Goal: Task Accomplishment & Management: Manage account settings

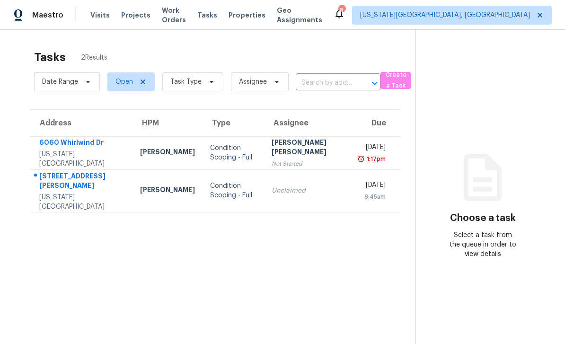
click at [179, 18] on span "Work Orders" at bounding box center [174, 15] width 24 height 19
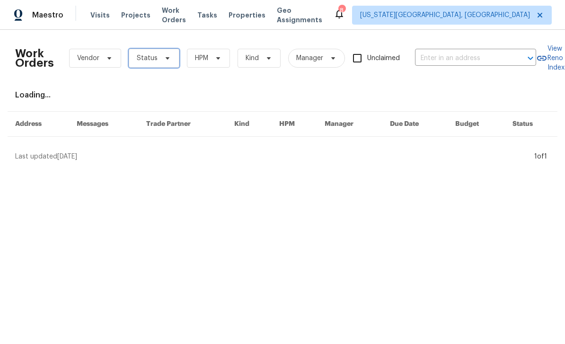
click at [168, 61] on icon at bounding box center [168, 58] width 8 height 8
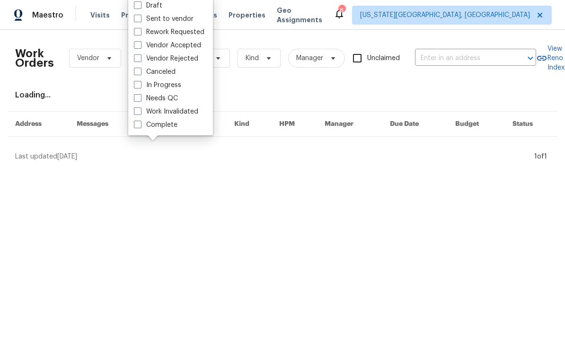
click at [141, 101] on span at bounding box center [138, 98] width 8 height 8
click at [140, 100] on input "Needs QC" at bounding box center [137, 97] width 6 height 6
checkbox input "true"
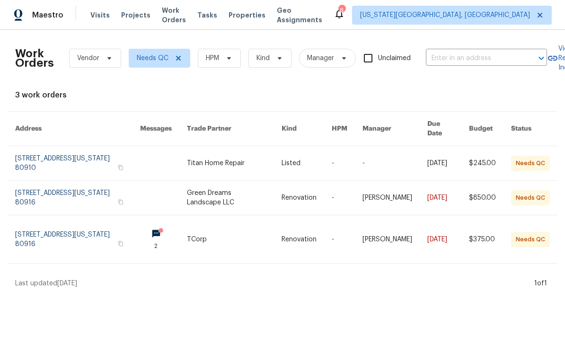
click at [244, 190] on link at bounding box center [234, 198] width 95 height 34
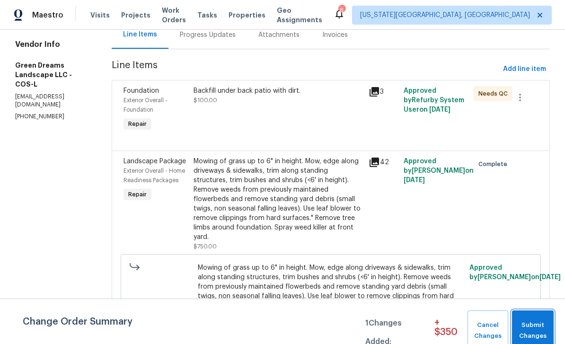
click at [534, 327] on span "Submit Changes" at bounding box center [532, 331] width 32 height 22
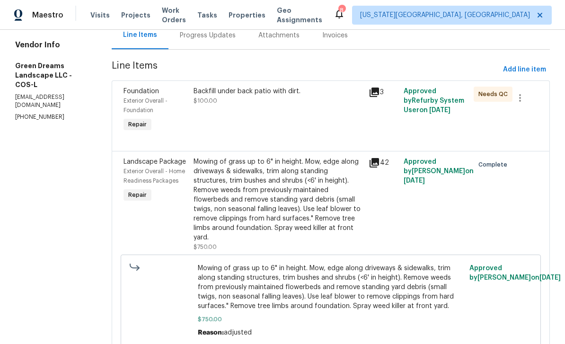
click at [537, 321] on div "Mowing of grass up to 6" in height. Mow, edge along driveways & sidewalks, trim…" at bounding box center [331, 300] width 420 height 92
click at [293, 107] on div "Backfill under back patio with dirt. $100.00" at bounding box center [278, 110] width 175 height 53
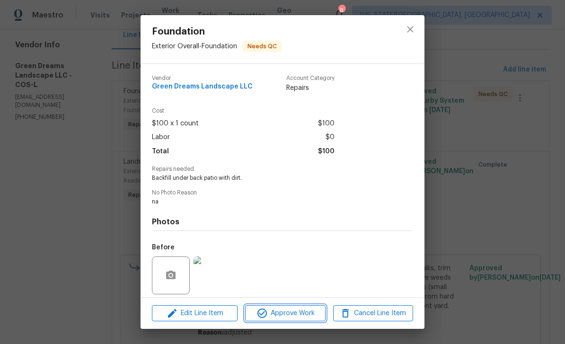
click at [309, 310] on span "Approve Work" at bounding box center [285, 313] width 74 height 12
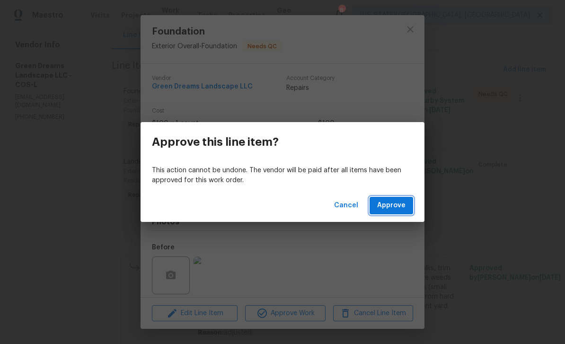
click at [396, 198] on button "Approve" at bounding box center [391, 205] width 44 height 17
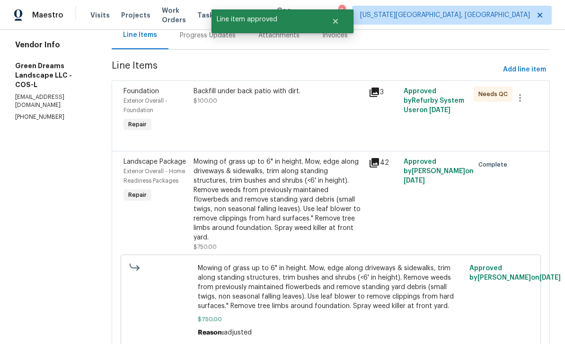
click at [395, 211] on button "Approve" at bounding box center [391, 205] width 44 height 17
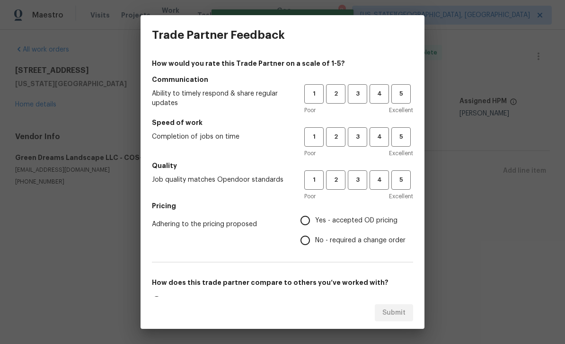
scroll to position [0, 0]
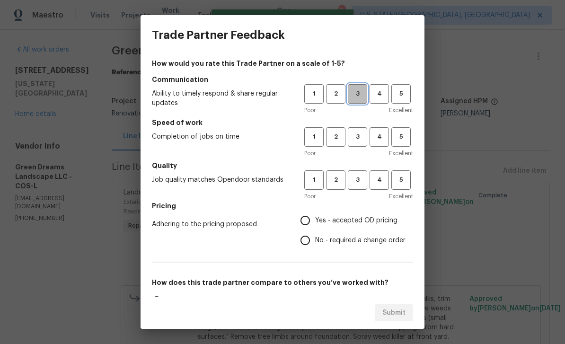
click at [360, 101] on button "3" at bounding box center [357, 93] width 19 height 19
click at [362, 141] on span "3" at bounding box center [357, 136] width 17 height 11
click at [362, 176] on span "3" at bounding box center [357, 180] width 17 height 11
click at [312, 212] on input "Yes - accepted OD pricing" at bounding box center [305, 220] width 20 height 20
radio input "true"
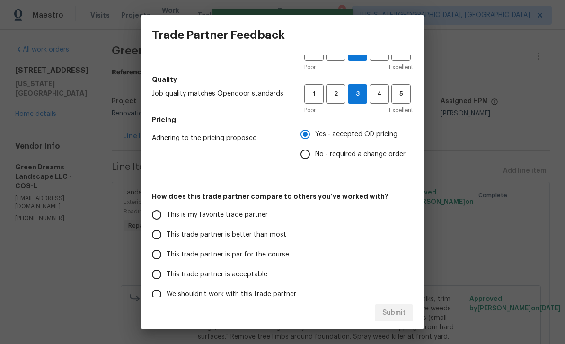
scroll to position [99, 0]
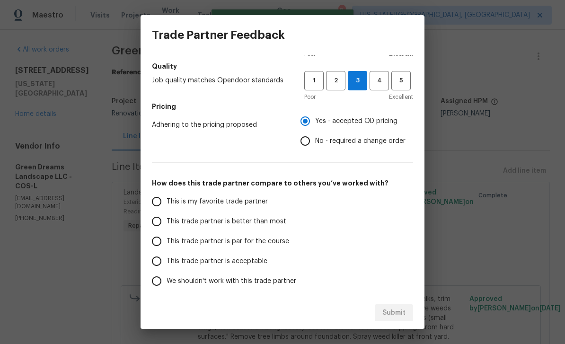
click at [190, 228] on label "This trade partner is better than most" at bounding box center [221, 221] width 149 height 20
click at [166, 228] on input "This trade partner is better than most" at bounding box center [157, 221] width 20 height 20
radio input "false"
click at [187, 246] on label "This trade partner is par for the course" at bounding box center [221, 241] width 149 height 20
click at [166, 246] on input "This trade partner is par for the course" at bounding box center [157, 241] width 20 height 20
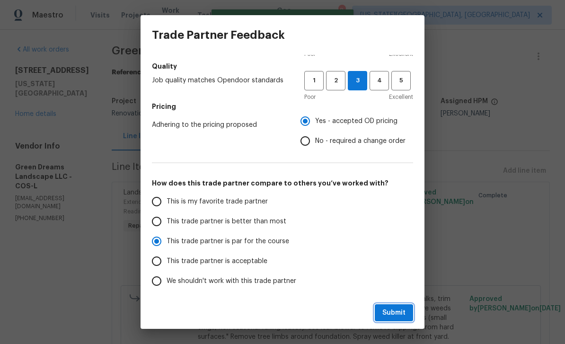
click at [396, 315] on span "Submit" at bounding box center [393, 313] width 23 height 12
radio input "true"
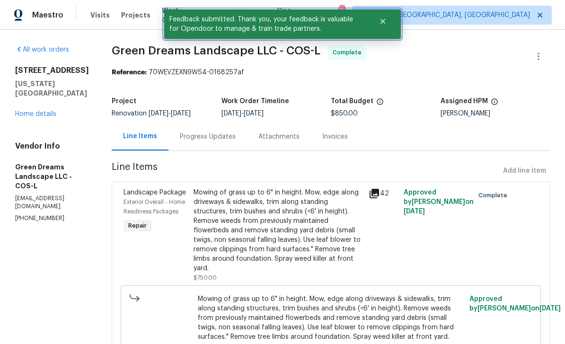
click at [383, 16] on button "Close" at bounding box center [382, 21] width 31 height 19
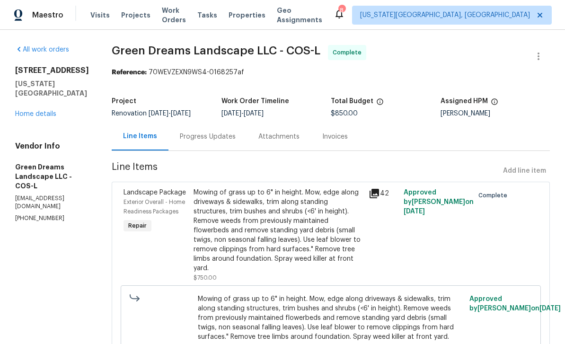
click at [184, 17] on span "Work Orders" at bounding box center [174, 15] width 24 height 19
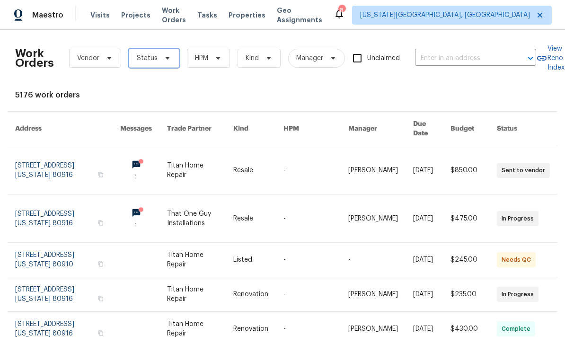
click at [172, 57] on span "Status" at bounding box center [154, 58] width 51 height 19
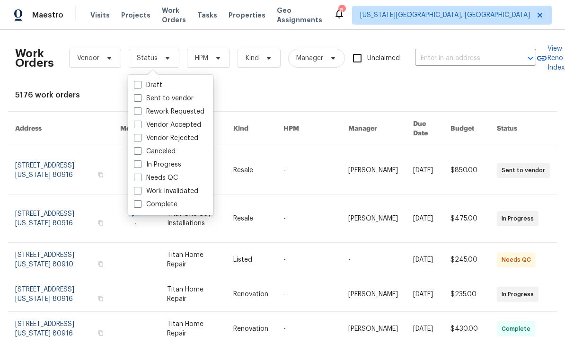
click at [132, 183] on div "Needs QC" at bounding box center [170, 177] width 79 height 13
click at [146, 176] on label "Needs QC" at bounding box center [156, 177] width 44 height 9
click at [140, 176] on input "Needs QC" at bounding box center [137, 176] width 6 height 6
checkbox input "true"
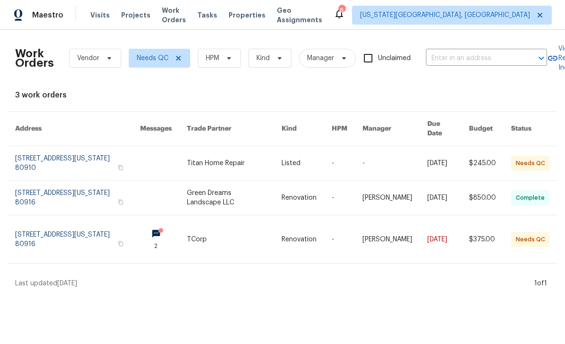
click at [276, 227] on link at bounding box center [234, 239] width 95 height 48
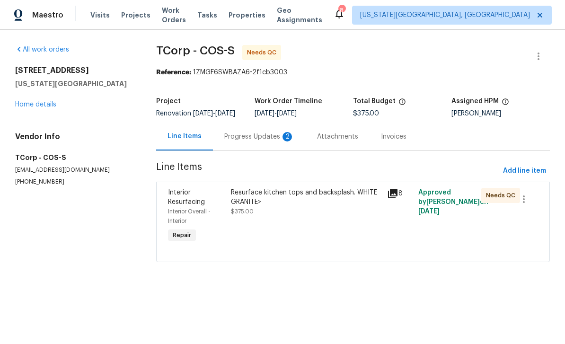
click at [259, 141] on div "Progress Updates 2" at bounding box center [259, 136] width 70 height 9
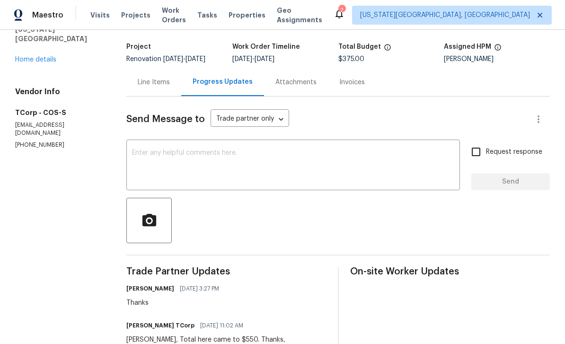
scroll to position [41, 0]
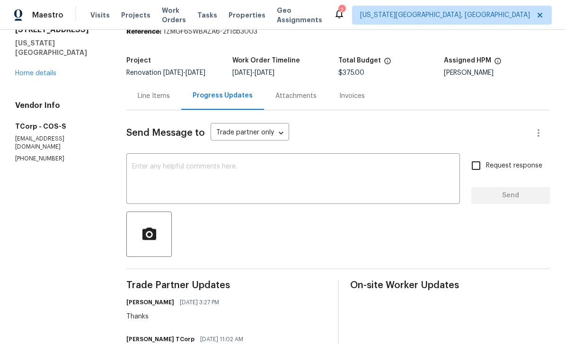
click at [169, 95] on div "Line Items" at bounding box center [154, 95] width 32 height 9
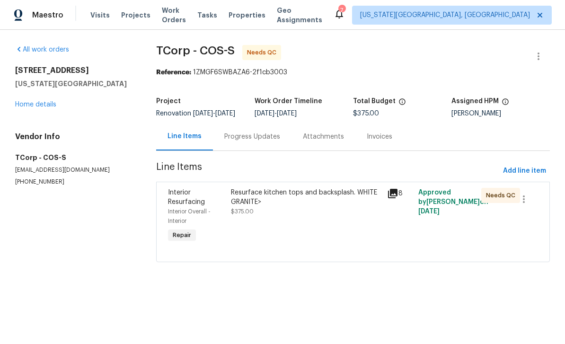
click at [321, 216] on div "Resurface kitchen tops and backsplash. WHITE GRANITE> $375.00" at bounding box center [306, 202] width 151 height 28
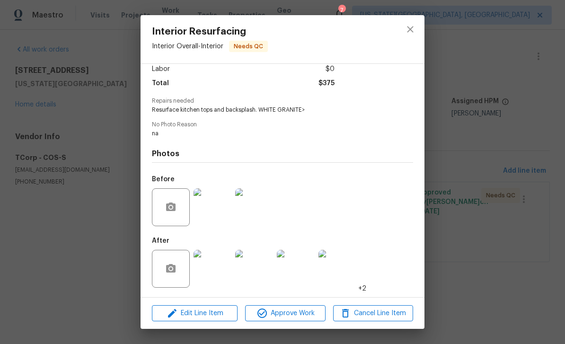
scroll to position [71, 0]
click at [223, 278] on img at bounding box center [212, 269] width 38 height 38
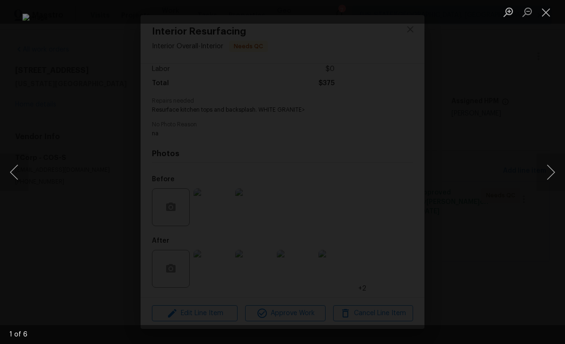
click at [546, 178] on button "Next image" at bounding box center [550, 172] width 28 height 38
click at [546, 177] on button "Next image" at bounding box center [550, 172] width 28 height 38
click at [549, 16] on button "Close lightbox" at bounding box center [545, 12] width 19 height 17
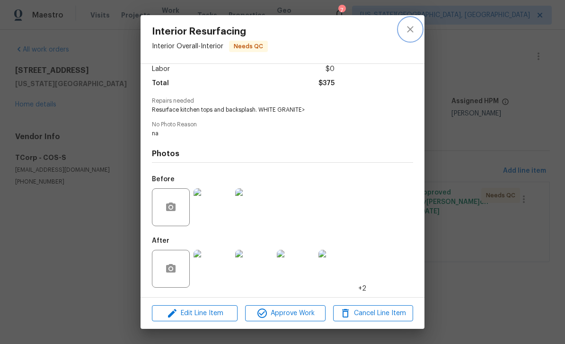
click at [412, 31] on icon "close" at bounding box center [410, 29] width 6 height 6
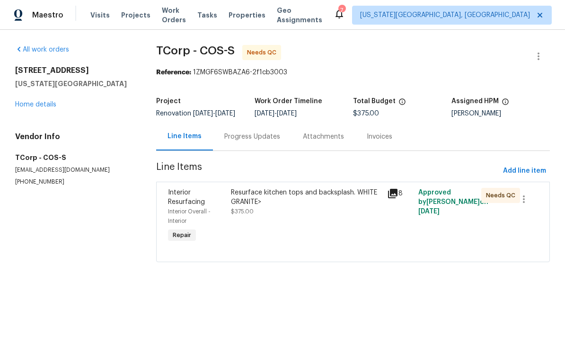
click at [275, 206] on div "Resurface kitchen tops and backsplash. WHITE GRANITE>" at bounding box center [306, 197] width 151 height 19
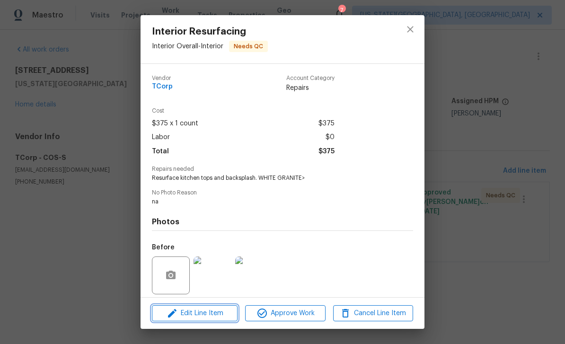
click at [217, 317] on span "Edit Line Item" at bounding box center [195, 313] width 80 height 12
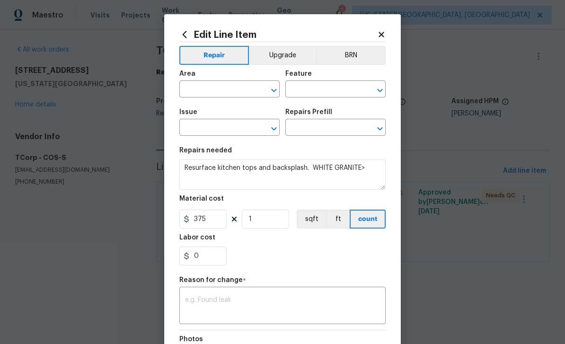
type input "Interior Overall"
type input "Interior"
type input "Interior Resurfacing"
type input "Add a Task $1.00"
click at [218, 221] on input "375" at bounding box center [202, 219] width 47 height 19
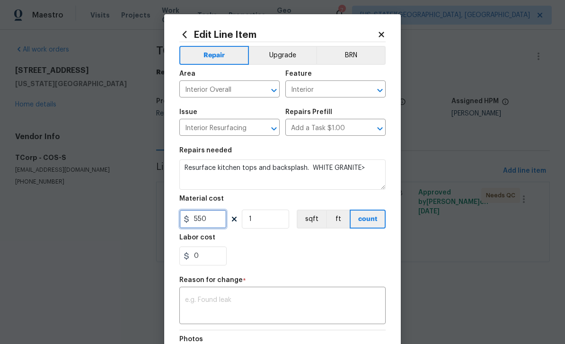
type input "550"
click at [285, 309] on textarea at bounding box center [282, 307] width 195 height 20
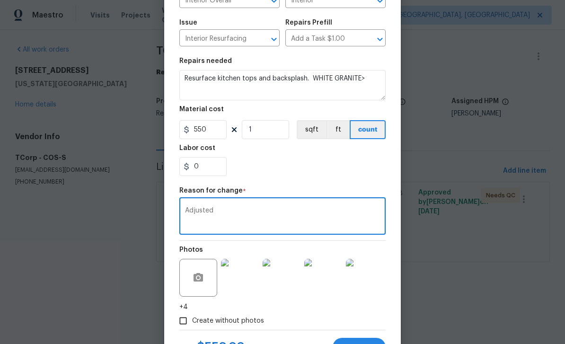
type textarea "Adjusted"
click at [376, 329] on div "Create without photos" at bounding box center [282, 321] width 206 height 18
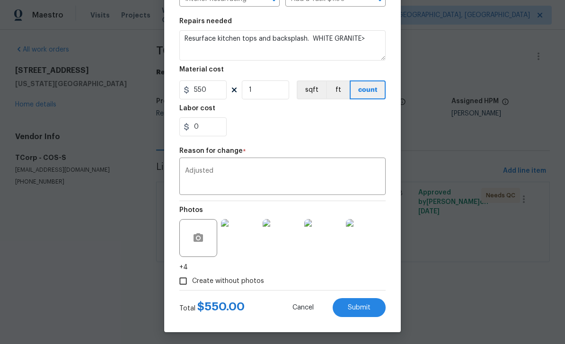
scroll to position [131, 0]
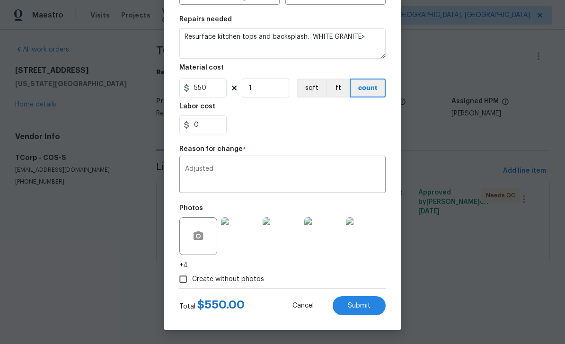
click at [372, 310] on button "Submit" at bounding box center [358, 305] width 53 height 19
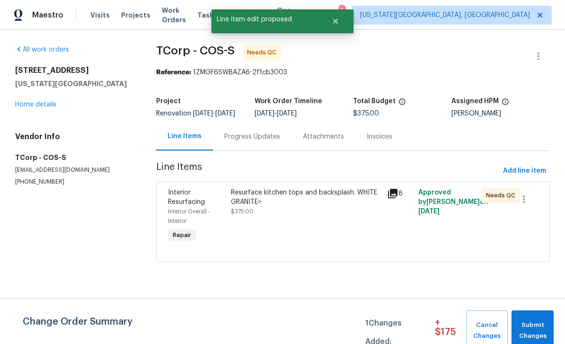
scroll to position [0, 0]
click at [499, 327] on span "Cancel Changes" at bounding box center [487, 331] width 32 height 22
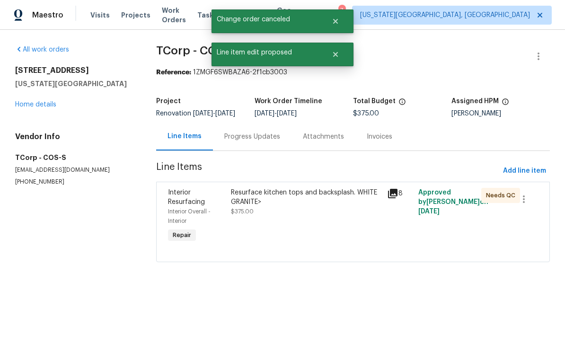
click at [318, 205] on div "Resurface kitchen tops and backsplash. WHITE GRANITE>" at bounding box center [306, 197] width 151 height 19
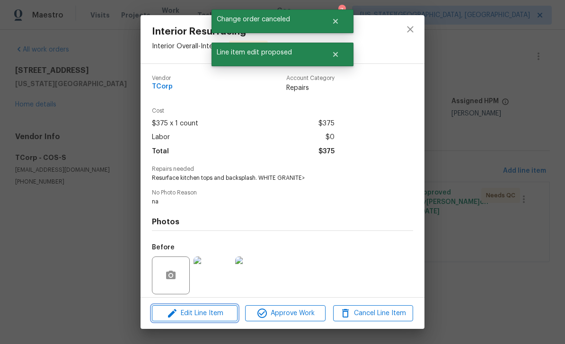
click at [208, 311] on span "Edit Line Item" at bounding box center [195, 313] width 80 height 12
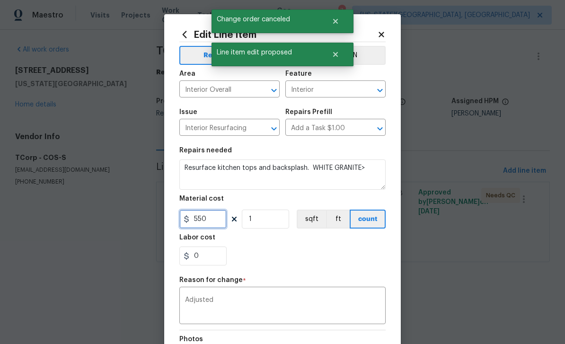
click at [214, 221] on input "550" at bounding box center [202, 219] width 47 height 19
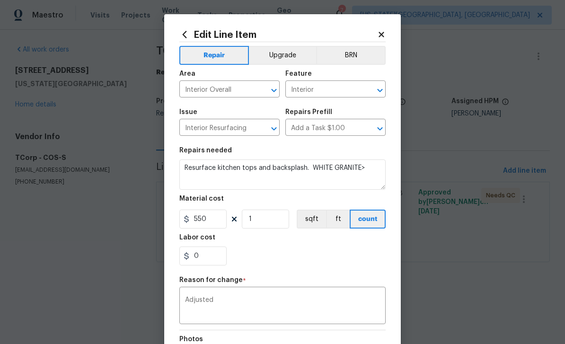
click at [286, 302] on textarea "Adjusted" at bounding box center [282, 307] width 195 height 20
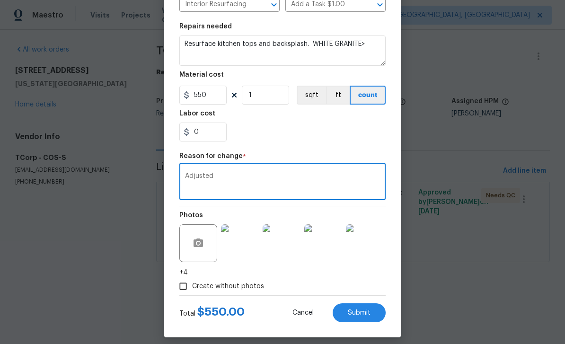
scroll to position [124, 0]
click at [377, 306] on button "Submit" at bounding box center [358, 312] width 53 height 19
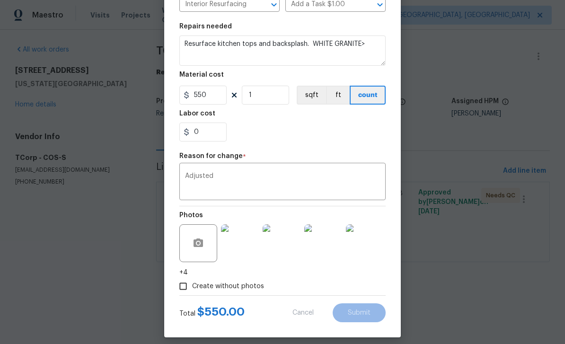
type input "375"
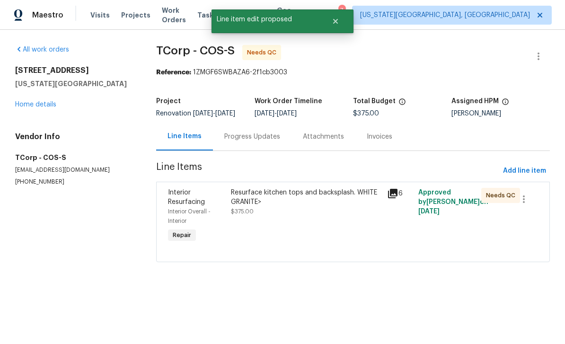
scroll to position [0, 0]
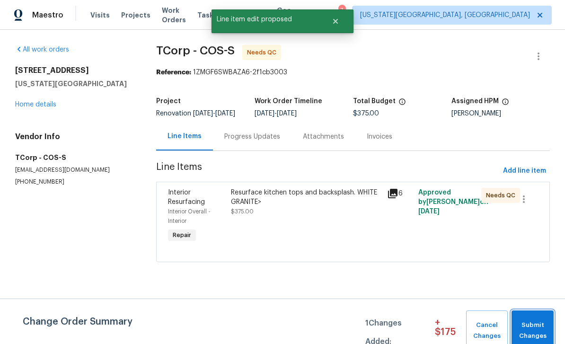
click at [546, 326] on span "Submit Changes" at bounding box center [532, 331] width 33 height 22
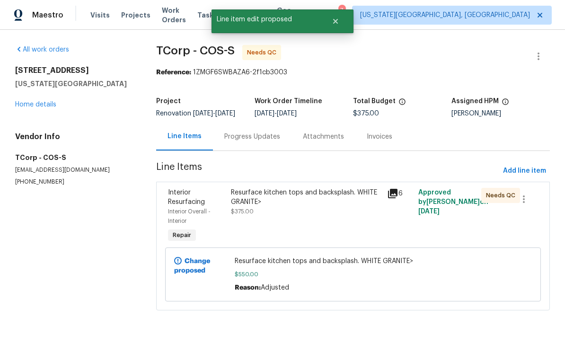
click at [317, 214] on div "Resurface kitchen tops and backsplash. WHITE GRANITE> $375.00" at bounding box center [306, 202] width 151 height 28
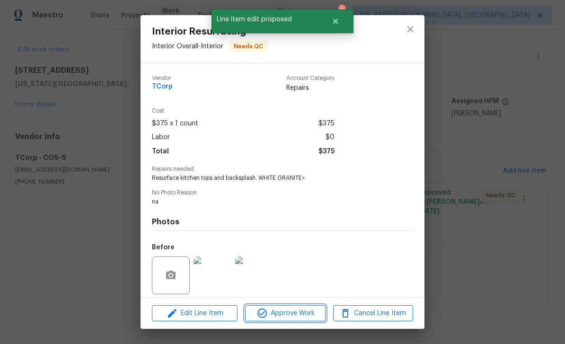
click at [303, 310] on span "Approve Work" at bounding box center [285, 313] width 74 height 12
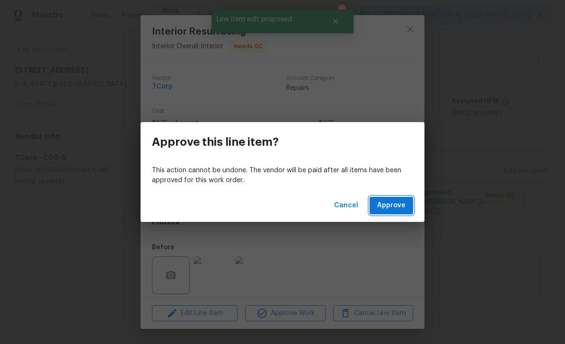
click at [402, 200] on span "Approve" at bounding box center [391, 206] width 28 height 12
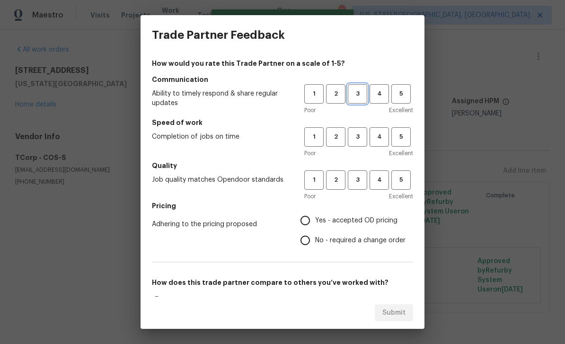
click at [351, 96] on span "3" at bounding box center [357, 93] width 17 height 11
click at [363, 152] on div "Poor Excellent" at bounding box center [358, 152] width 109 height 9
click at [355, 146] on button "3" at bounding box center [357, 136] width 19 height 19
click at [363, 187] on button "3" at bounding box center [357, 179] width 19 height 19
click at [308, 221] on input "Yes - accepted OD pricing" at bounding box center [305, 220] width 20 height 20
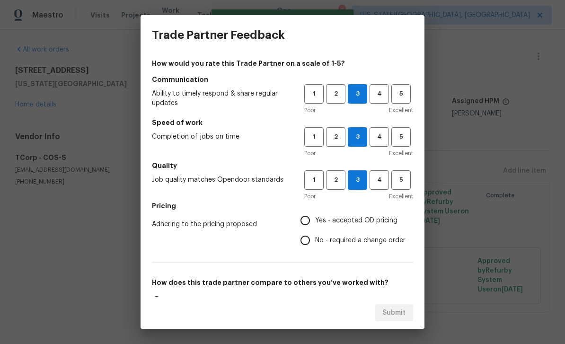
radio input "true"
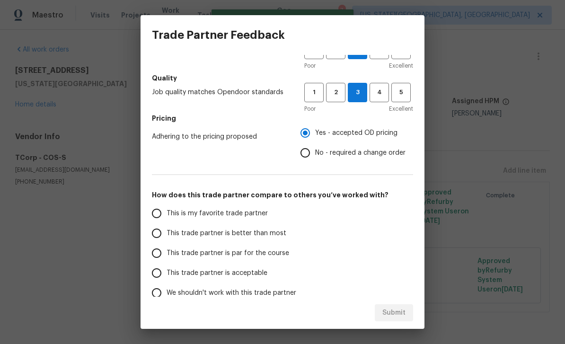
scroll to position [91, 0]
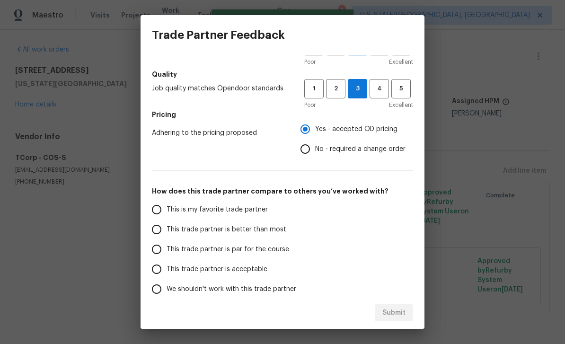
click at [164, 253] on input "This trade partner is par for the course" at bounding box center [157, 249] width 20 height 20
click at [410, 319] on button "Submit" at bounding box center [394, 312] width 38 height 17
radio input "true"
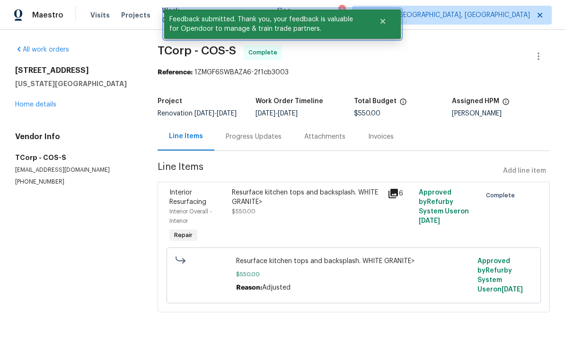
click at [391, 25] on button "Close" at bounding box center [382, 21] width 31 height 19
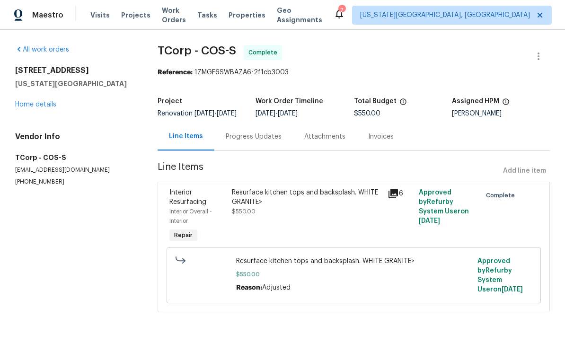
click at [214, 17] on span "Tasks" at bounding box center [207, 15] width 20 height 7
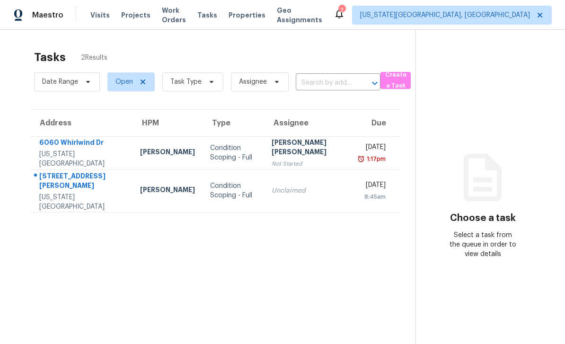
click at [183, 16] on span "Work Orders" at bounding box center [174, 15] width 24 height 19
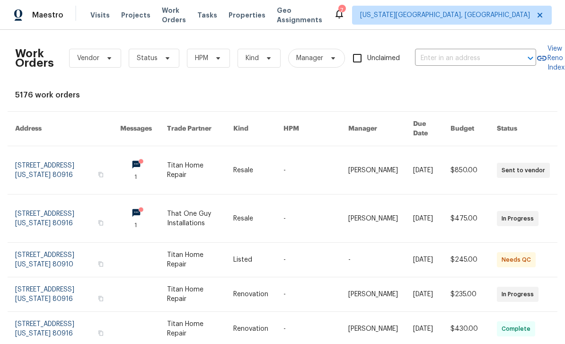
click at [177, 18] on span "Work Orders" at bounding box center [174, 15] width 24 height 19
click at [168, 64] on span "Status" at bounding box center [154, 58] width 51 height 19
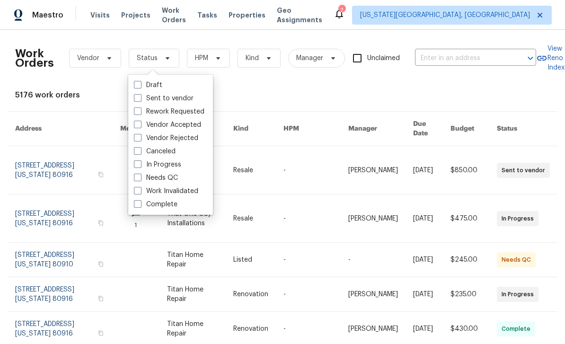
click at [134, 177] on span at bounding box center [138, 178] width 8 height 8
click at [134, 177] on input "Needs QC" at bounding box center [137, 176] width 6 height 6
checkbox input "true"
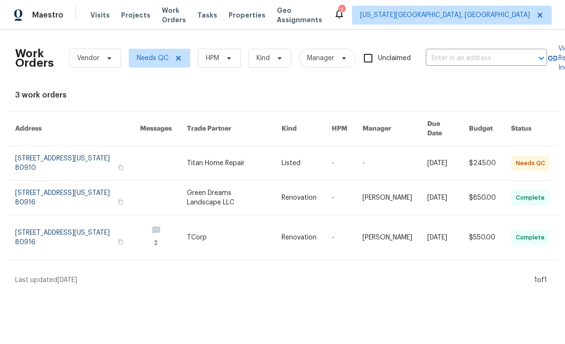
click at [263, 157] on link at bounding box center [234, 163] width 95 height 34
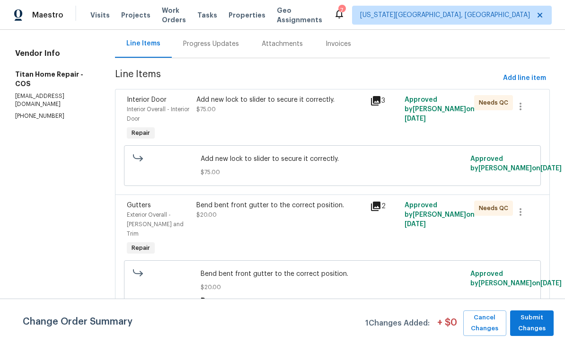
scroll to position [94, 0]
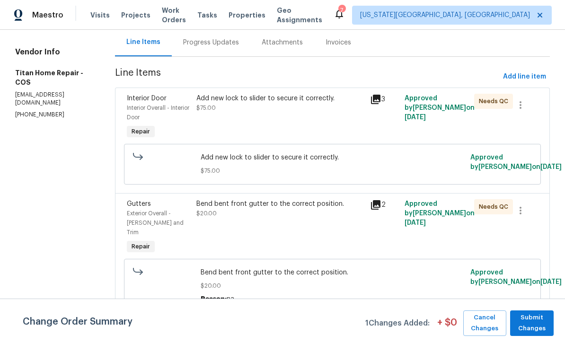
click at [291, 107] on div "Add new lock to slider to secure it correctly. $75.00" at bounding box center [280, 103] width 168 height 19
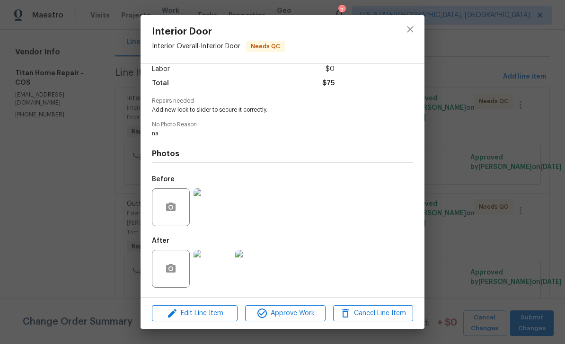
scroll to position [71, 0]
click at [308, 313] on span "Approve Work" at bounding box center [285, 313] width 74 height 12
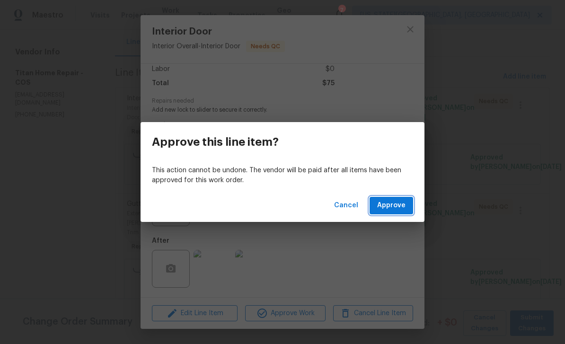
click at [394, 204] on span "Approve" at bounding box center [391, 206] width 28 height 12
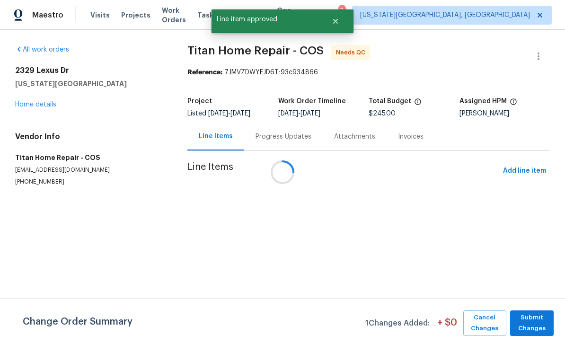
scroll to position [0, 0]
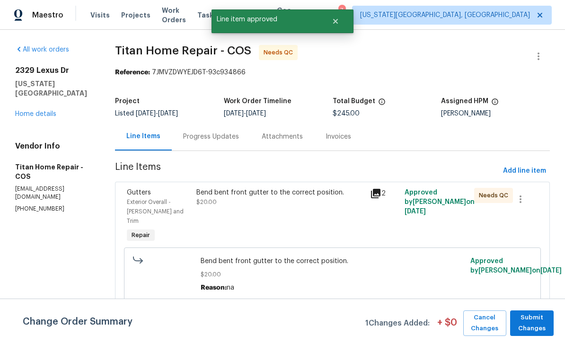
click at [300, 204] on div "Bend bent front gutter to the correct position. $20.00" at bounding box center [280, 197] width 168 height 19
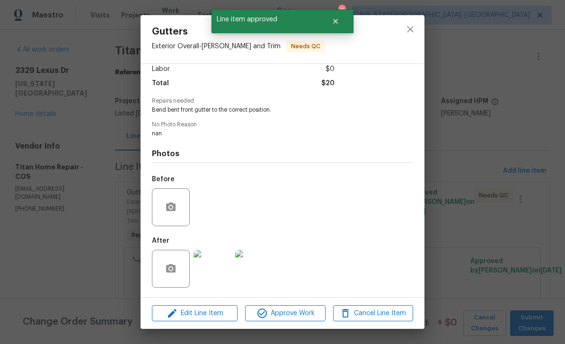
scroll to position [71, 0]
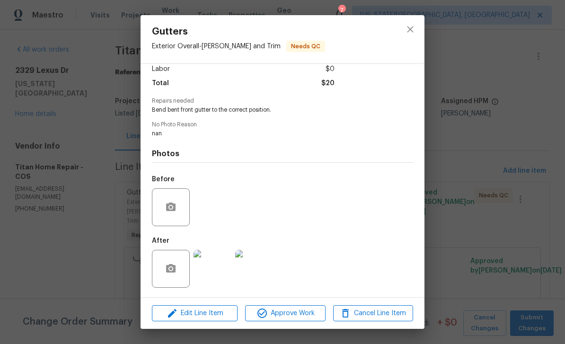
click at [226, 273] on img at bounding box center [212, 269] width 38 height 38
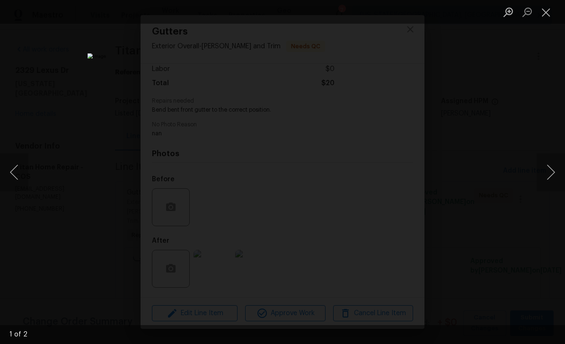
click at [548, 11] on button "Close lightbox" at bounding box center [545, 12] width 19 height 17
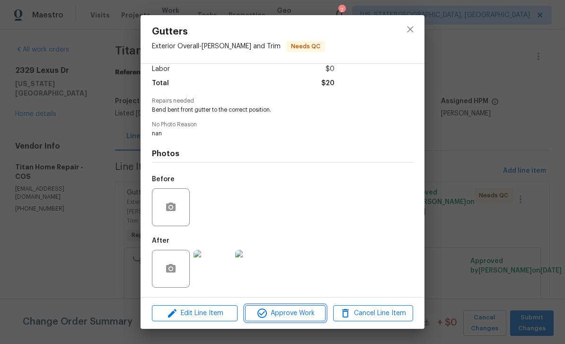
click at [301, 314] on span "Approve Work" at bounding box center [285, 313] width 74 height 12
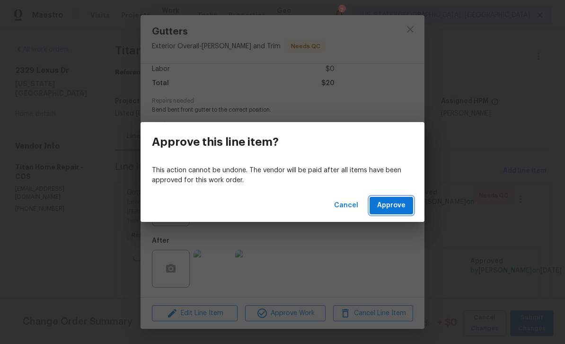
click at [393, 207] on span "Approve" at bounding box center [391, 206] width 28 height 12
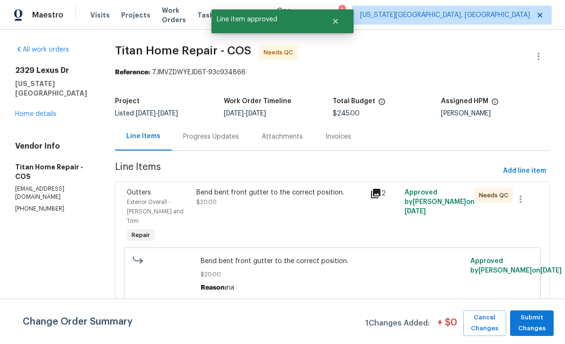
click at [541, 328] on span "Submit Changes" at bounding box center [532, 323] width 34 height 22
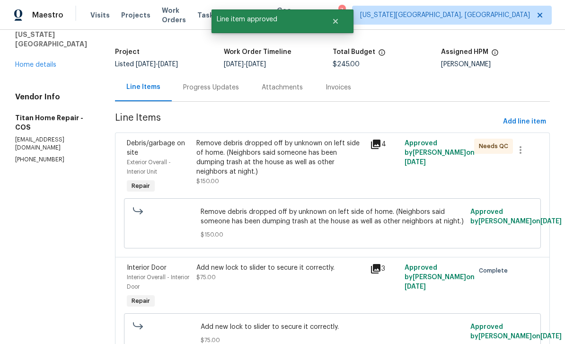
scroll to position [52, 0]
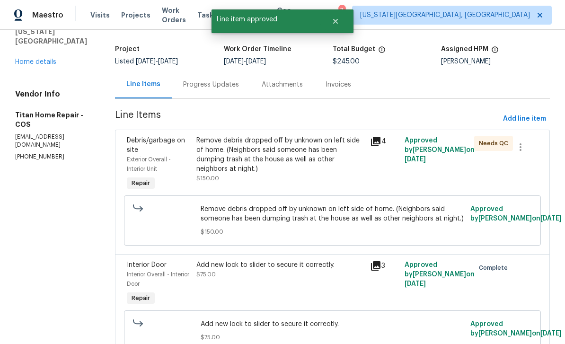
click at [320, 163] on div "Remove debris dropped off by unknown on left side of home. (Neighbors said some…" at bounding box center [280, 155] width 168 height 38
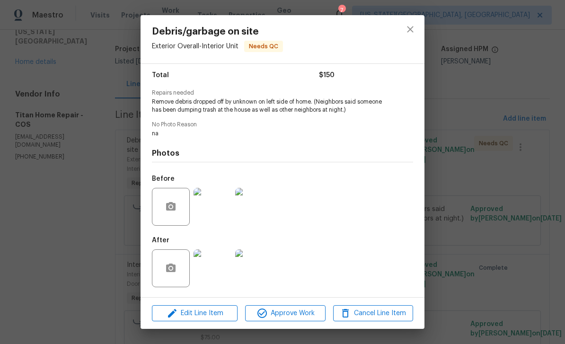
scroll to position [78, 0]
click at [208, 268] on img at bounding box center [212, 268] width 38 height 38
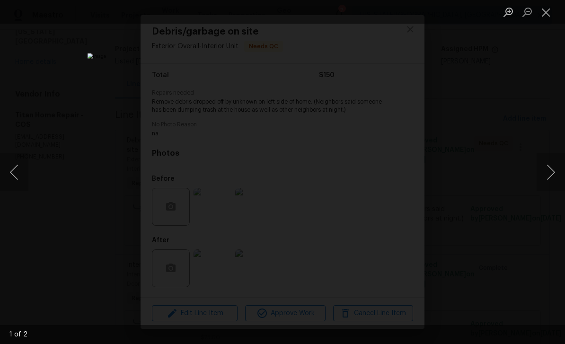
click at [547, 11] on button "Close lightbox" at bounding box center [545, 12] width 19 height 17
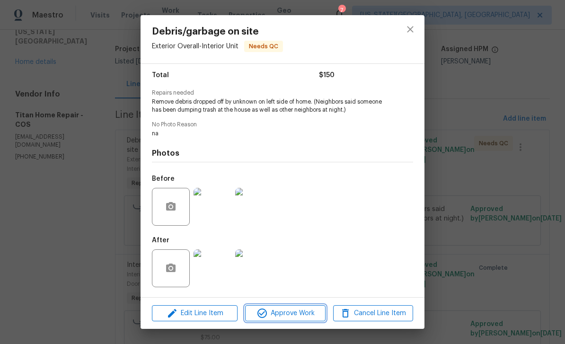
click at [311, 314] on span "Approve Work" at bounding box center [285, 313] width 74 height 12
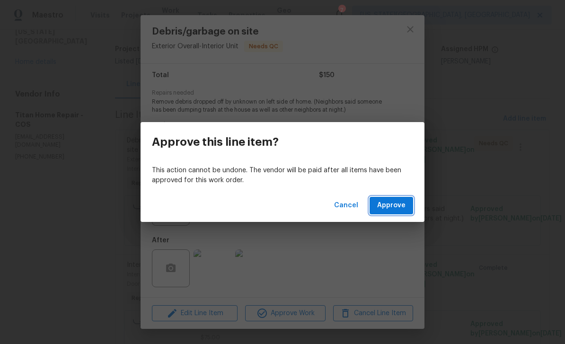
click at [401, 201] on span "Approve" at bounding box center [391, 206] width 28 height 12
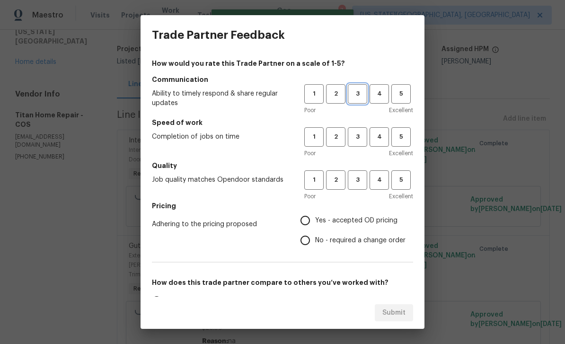
click at [357, 97] on span "3" at bounding box center [357, 93] width 17 height 11
click at [362, 139] on span "3" at bounding box center [357, 136] width 17 height 11
click at [361, 187] on button "3" at bounding box center [357, 179] width 19 height 19
click at [303, 221] on input "Yes - accepted OD pricing" at bounding box center [305, 220] width 20 height 20
radio input "true"
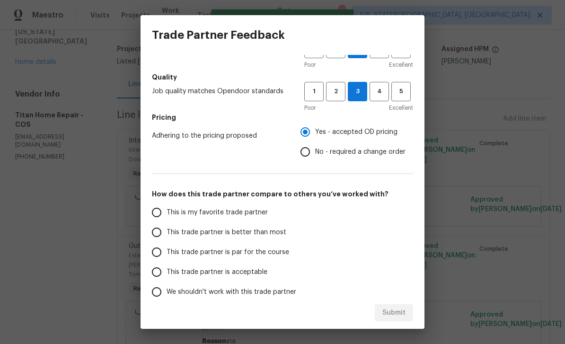
scroll to position [95, 0]
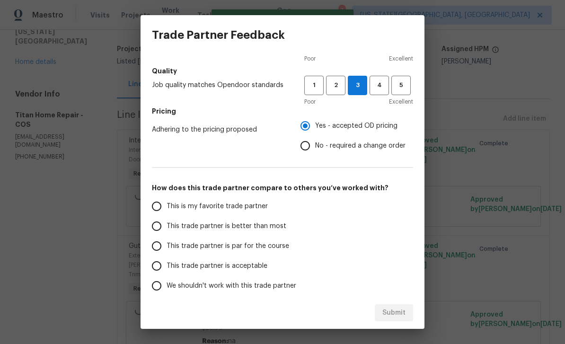
click at [166, 247] on input "This trade partner is par for the course" at bounding box center [157, 246] width 20 height 20
click at [393, 310] on span "Submit" at bounding box center [393, 313] width 23 height 12
radio input "true"
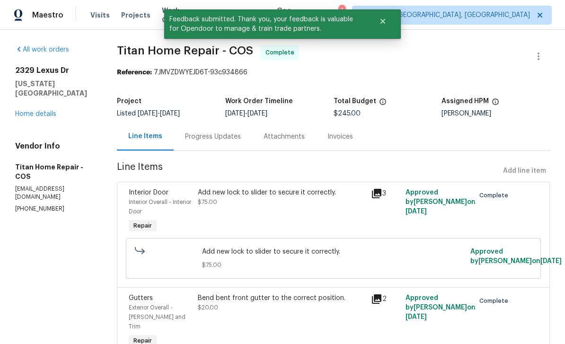
scroll to position [0, 0]
click at [50, 114] on link "Home details" at bounding box center [35, 114] width 41 height 7
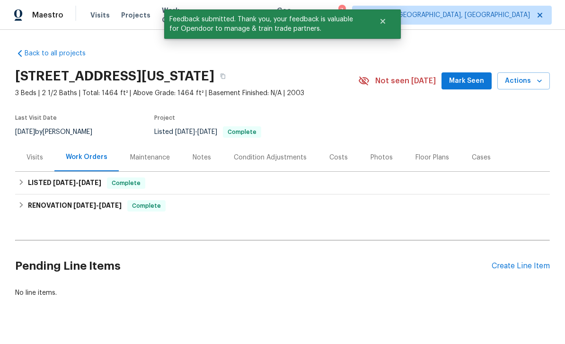
click at [469, 84] on span "Mark Seen" at bounding box center [466, 81] width 35 height 12
click at [209, 157] on div "Notes" at bounding box center [201, 157] width 18 height 9
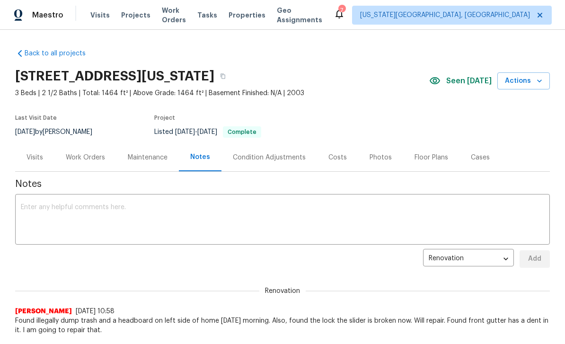
click at [278, 228] on textarea at bounding box center [282, 220] width 523 height 33
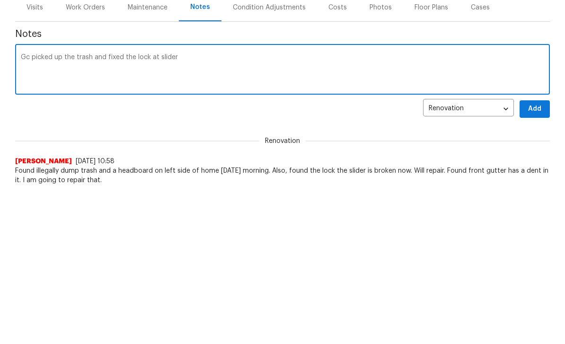
type textarea "Gc picked up the trash and fixed the lock at slider"
click at [539, 253] on span "Add" at bounding box center [534, 259] width 15 height 12
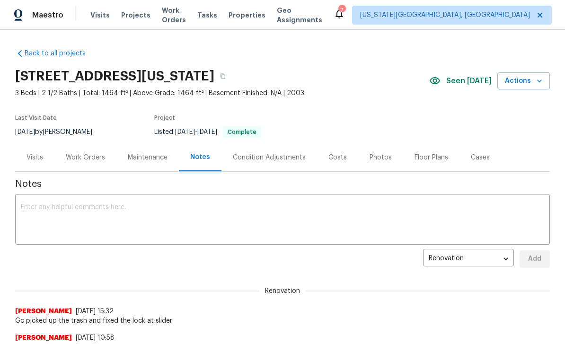
click at [335, 163] on div "Costs" at bounding box center [337, 157] width 41 height 28
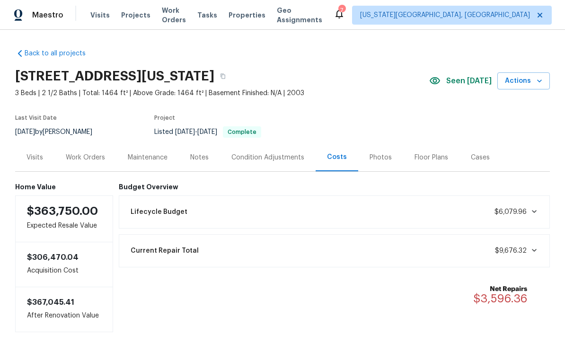
click at [377, 161] on div "Photos" at bounding box center [380, 157] width 22 height 9
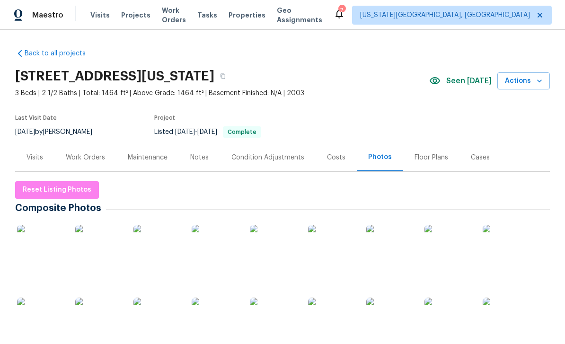
click at [259, 17] on span "Properties" at bounding box center [246, 14] width 37 height 9
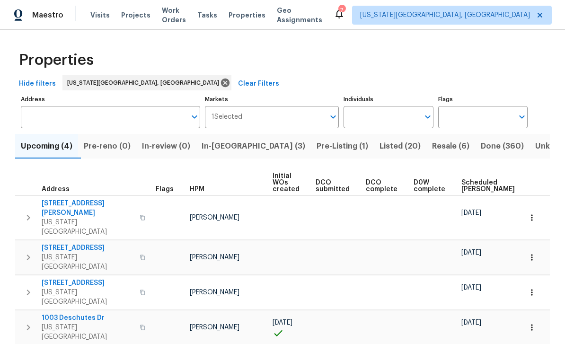
click at [316, 144] on span "Pre-Listing (1)" at bounding box center [342, 146] width 52 height 13
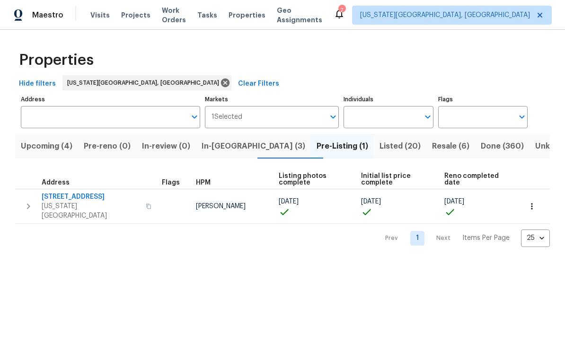
click at [77, 198] on span "[STREET_ADDRESS]" at bounding box center [91, 196] width 98 height 9
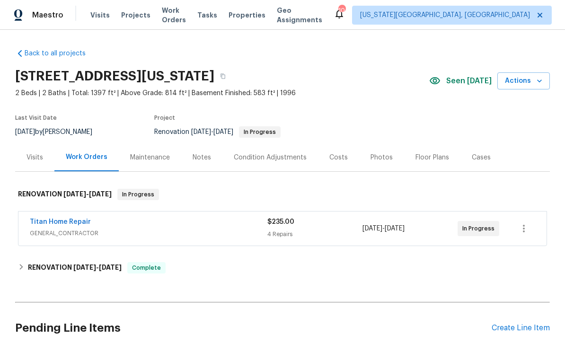
click at [379, 157] on div "Photos" at bounding box center [381, 157] width 22 height 9
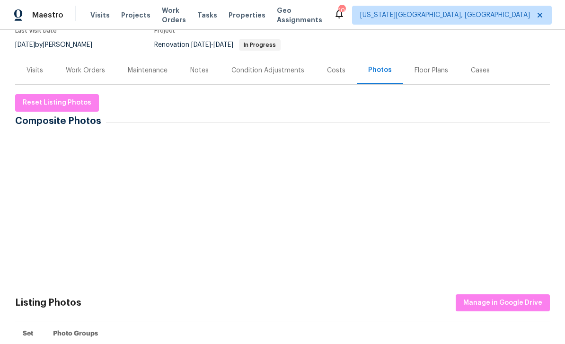
scroll to position [87, 0]
